Goal: Navigation & Orientation: Find specific page/section

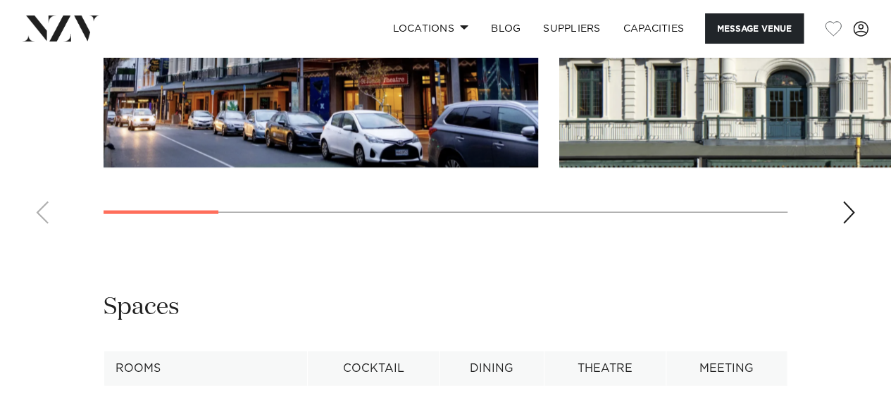
scroll to position [1667, 0]
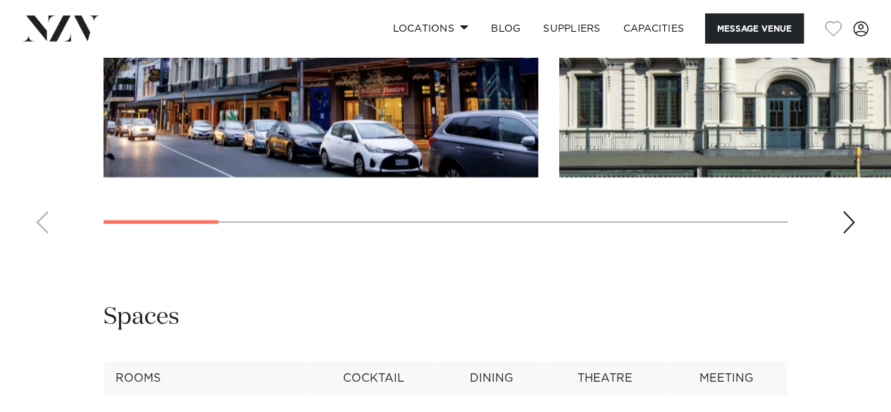
click at [850, 234] on div "Next slide" at bounding box center [849, 222] width 14 height 23
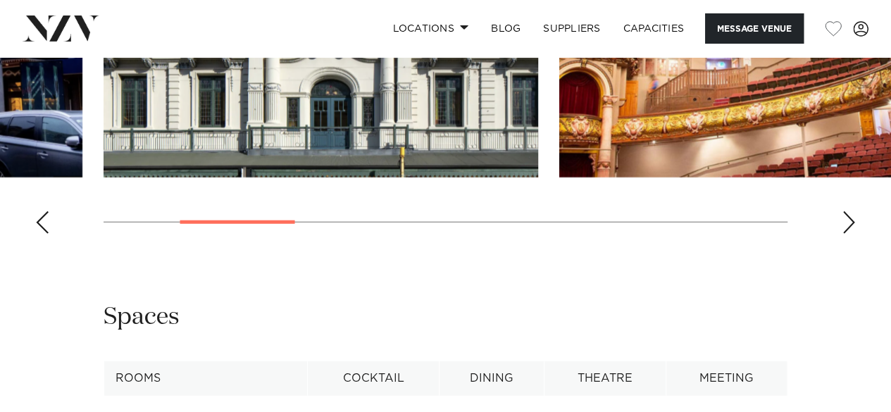
click at [850, 234] on div "Next slide" at bounding box center [849, 222] width 14 height 23
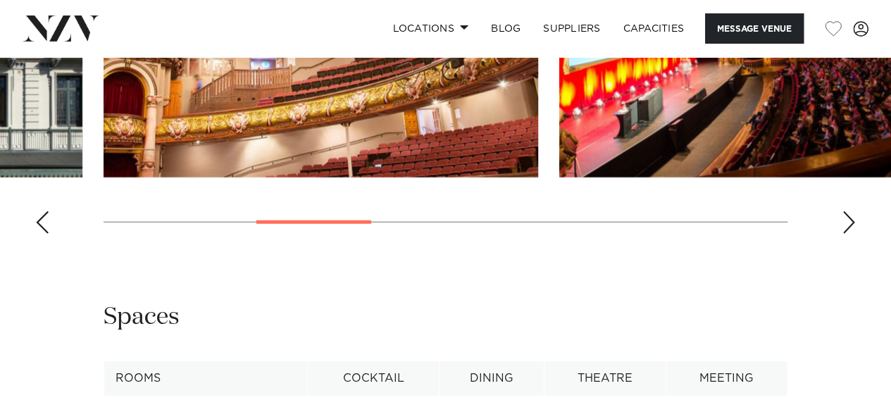
click at [850, 234] on div "Next slide" at bounding box center [849, 222] width 14 height 23
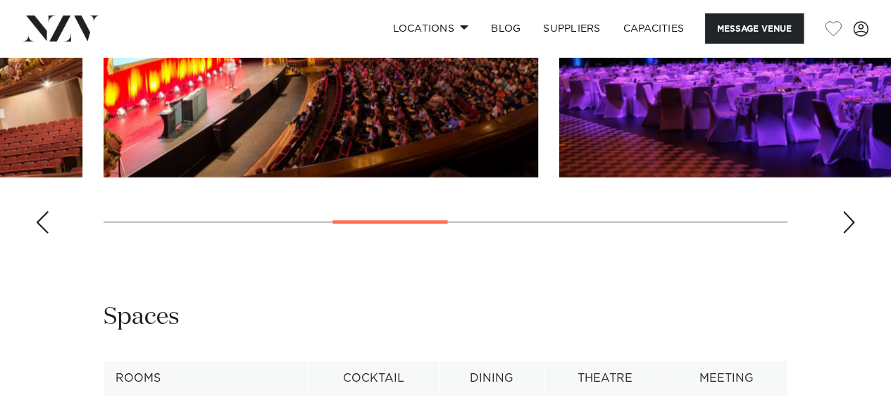
click at [850, 234] on div "Next slide" at bounding box center [849, 222] width 14 height 23
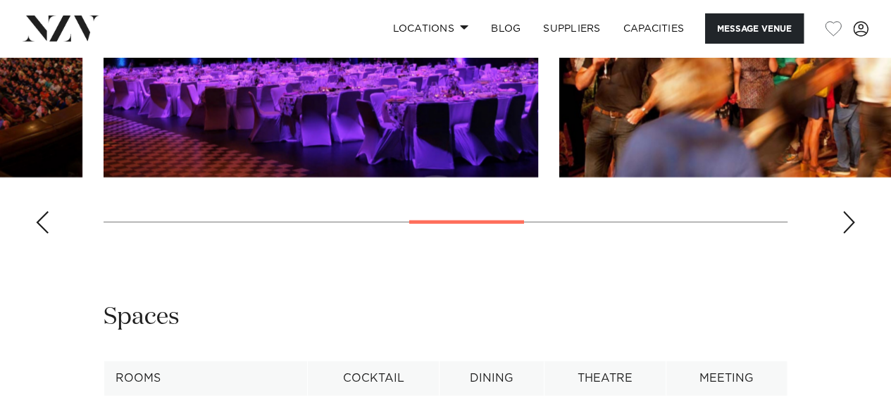
click at [850, 234] on div "Next slide" at bounding box center [849, 222] width 14 height 23
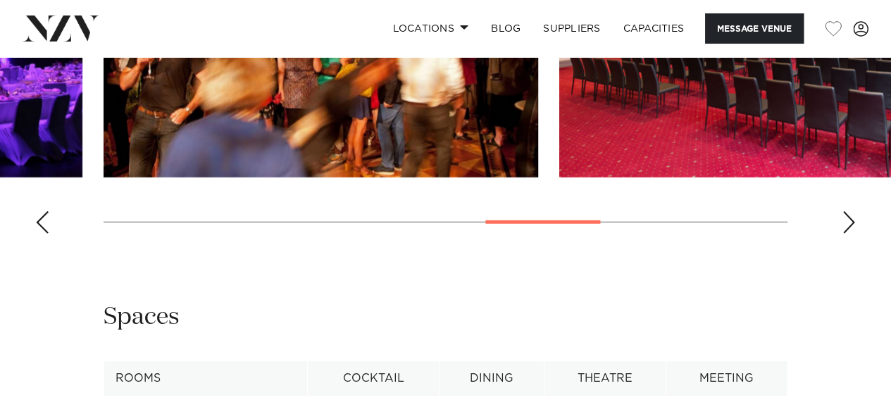
click at [850, 234] on div "Next slide" at bounding box center [849, 222] width 14 height 23
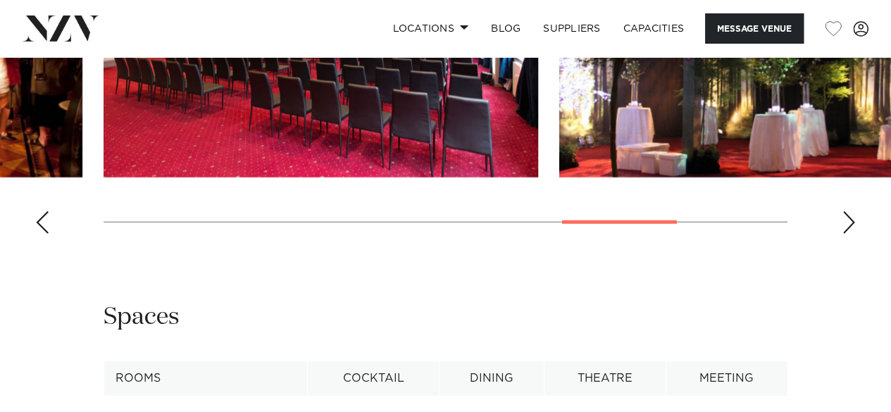
click at [850, 234] on div "Next slide" at bounding box center [849, 222] width 14 height 23
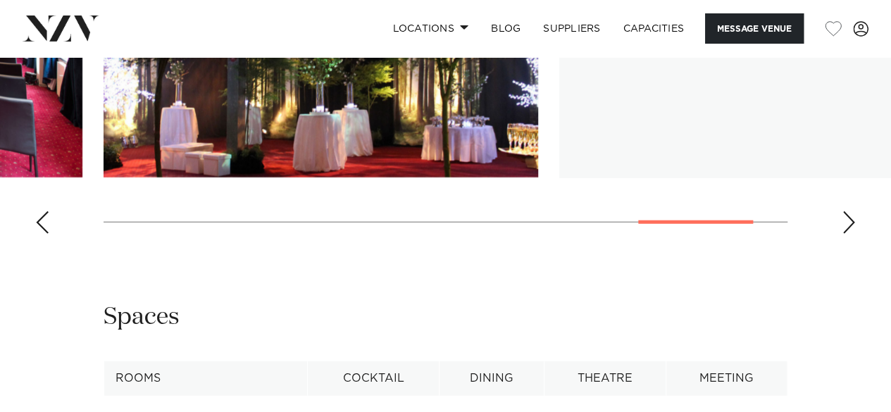
click at [850, 234] on div "Next slide" at bounding box center [849, 222] width 14 height 23
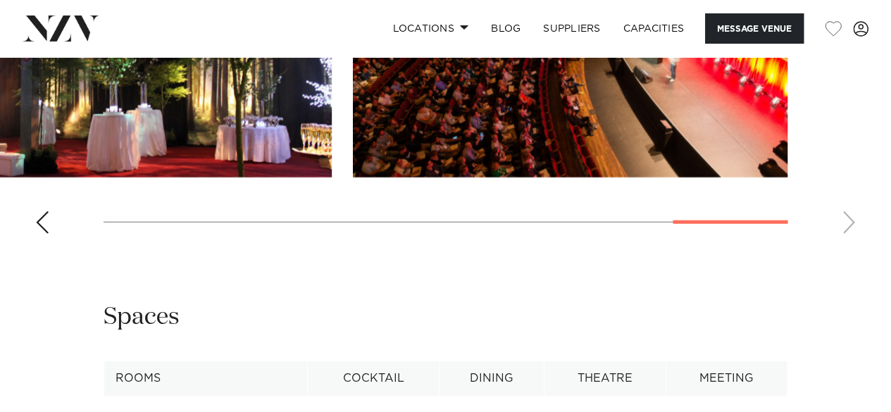
click at [847, 245] on swiper-container at bounding box center [445, 51] width 891 height 387
click at [37, 234] on div "Previous slide" at bounding box center [42, 222] width 14 height 23
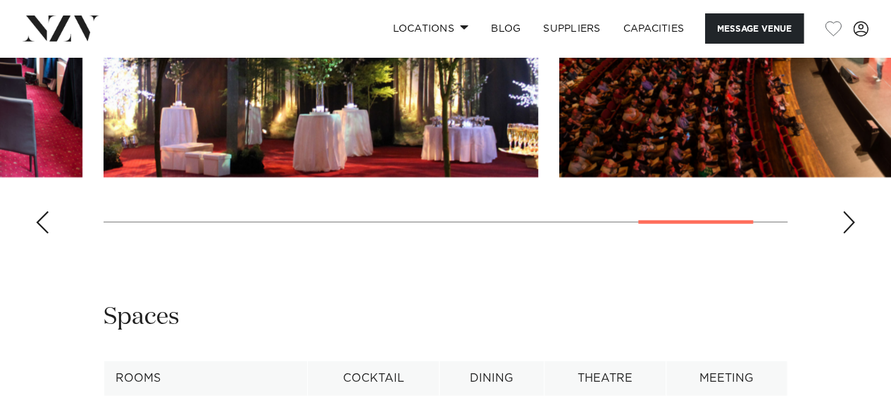
click at [37, 234] on div "Previous slide" at bounding box center [42, 222] width 14 height 23
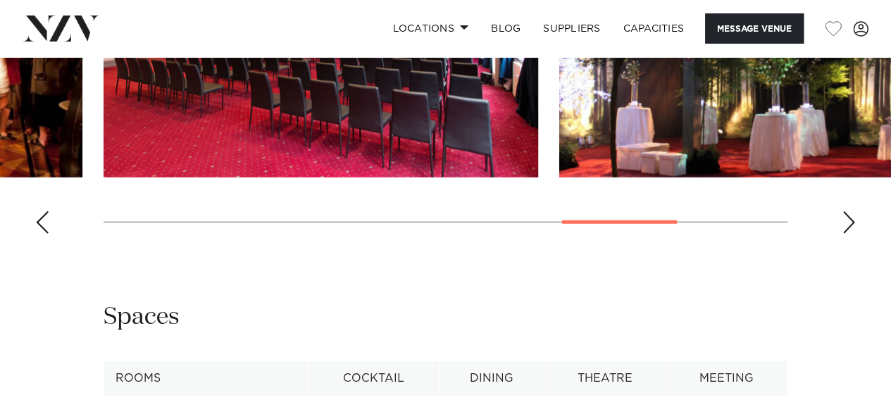
click at [37, 234] on div "Previous slide" at bounding box center [42, 222] width 14 height 23
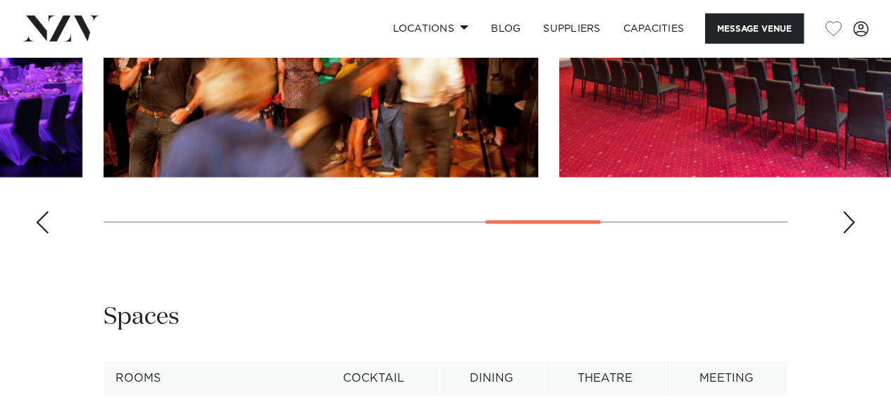
click at [37, 234] on div "Previous slide" at bounding box center [42, 222] width 14 height 23
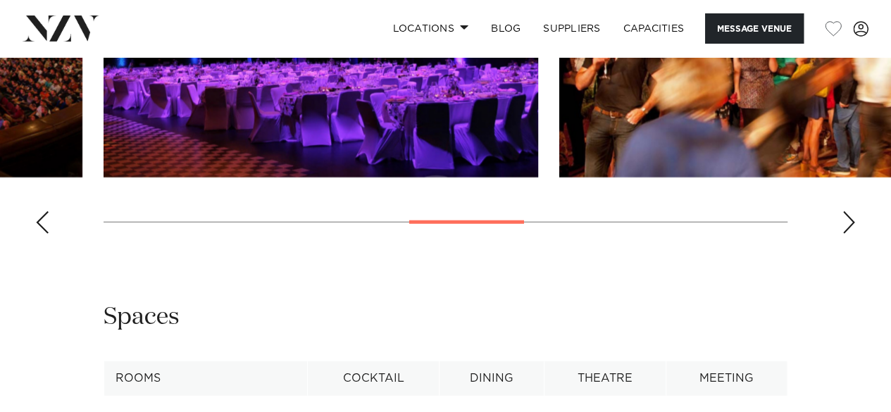
click at [37, 234] on div "Previous slide" at bounding box center [42, 222] width 14 height 23
